Goal: Information Seeking & Learning: Find specific fact

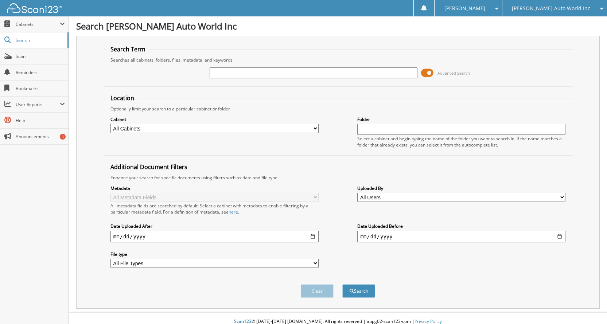
click at [322, 73] on input "text" at bounding box center [314, 72] width 208 height 11
type input "120939"
click at [343, 285] on button "Search" at bounding box center [359, 291] width 33 height 13
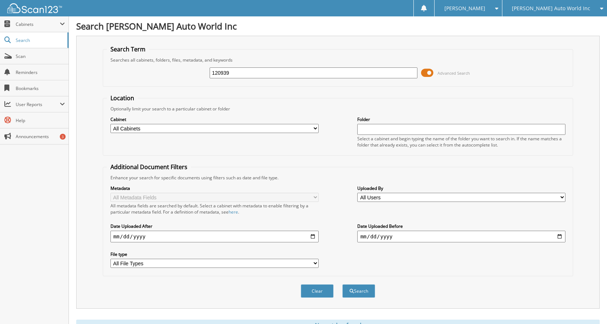
click at [574, 42] on div "Search Term Searches all cabinets, folders, files, metadata, and keywords 12093…" at bounding box center [338, 172] width 524 height 273
drag, startPoint x: 231, startPoint y: 73, endPoint x: 199, endPoint y: 80, distance: 32.1
click at [199, 80] on div "120939 Advanced Search" at bounding box center [338, 73] width 463 height 20
type input "120967"
click at [343, 285] on button "Search" at bounding box center [359, 291] width 33 height 13
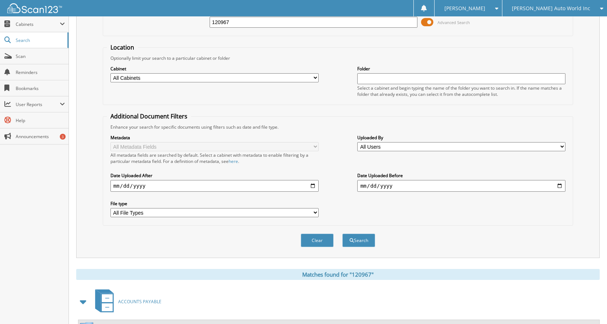
scroll to position [124, 0]
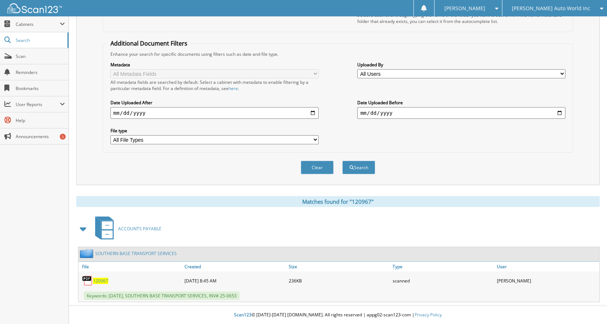
click at [591, 6] on div "[PERSON_NAME] Auto World Inc" at bounding box center [554, 8] width 97 height 16
click at [543, 24] on link "[PERSON_NAME] Buick-GMC Inc." at bounding box center [555, 22] width 105 height 13
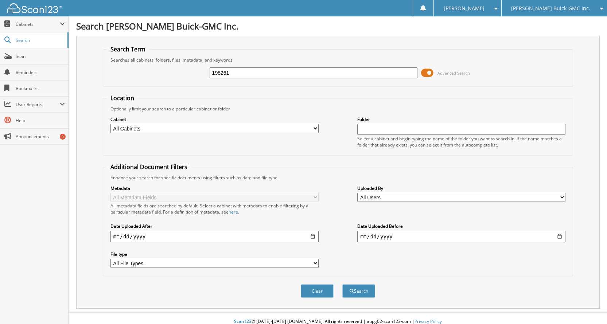
type input "198261"
click at [343, 285] on button "Search" at bounding box center [359, 291] width 33 height 13
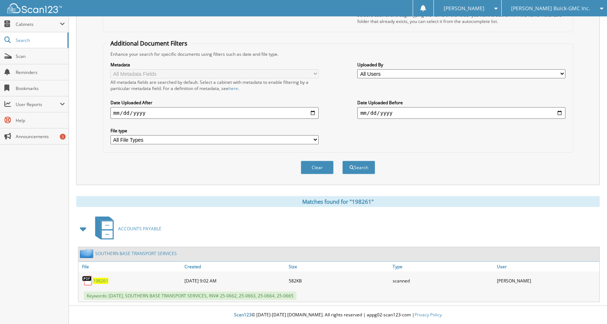
click at [106, 280] on span "198261" at bounding box center [100, 281] width 15 height 6
drag, startPoint x: 507, startPoint y: 21, endPoint x: 209, endPoint y: 171, distance: 333.5
click at [507, 21] on div "Select a cabinet and begin typing the name of the folder you want to search in.…" at bounding box center [461, 18] width 208 height 12
click at [102, 278] on span "198261" at bounding box center [100, 281] width 15 height 6
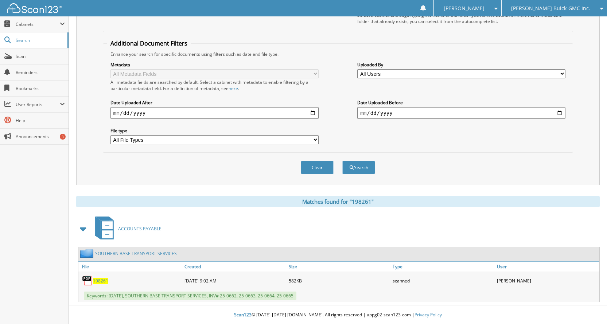
click at [99, 276] on div "198261" at bounding box center [130, 281] width 104 height 15
click at [103, 284] on span "198261" at bounding box center [100, 281] width 15 height 6
click at [103, 281] on span "198261" at bounding box center [100, 281] width 15 height 6
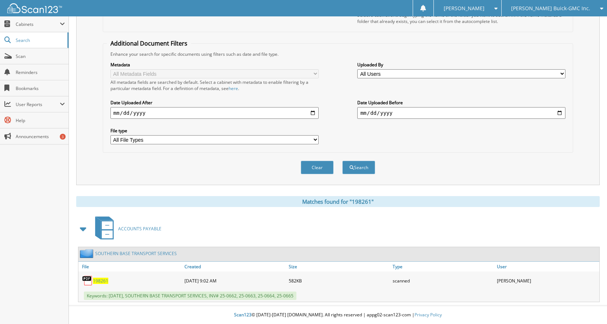
click at [549, 194] on div "Search Term Searches all cabinets, folders, files, metadata, and keywords 19826…" at bounding box center [338, 107] width 524 height 390
